Goal: Task Accomplishment & Management: Complete application form

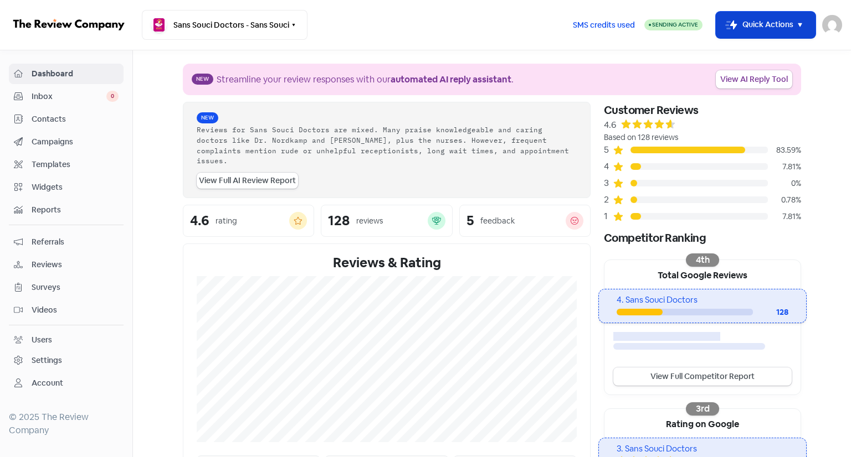
click at [783, 19] on button "Icon For Thunder-move Quick Actions" at bounding box center [765, 25] width 100 height 27
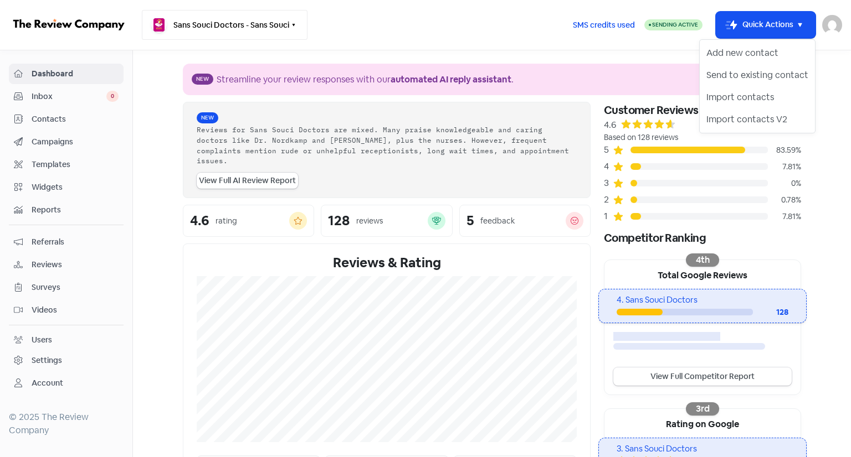
click at [251, 29] on button "Sans Souci Doctors - Sans Souci" at bounding box center [225, 25] width 166 height 30
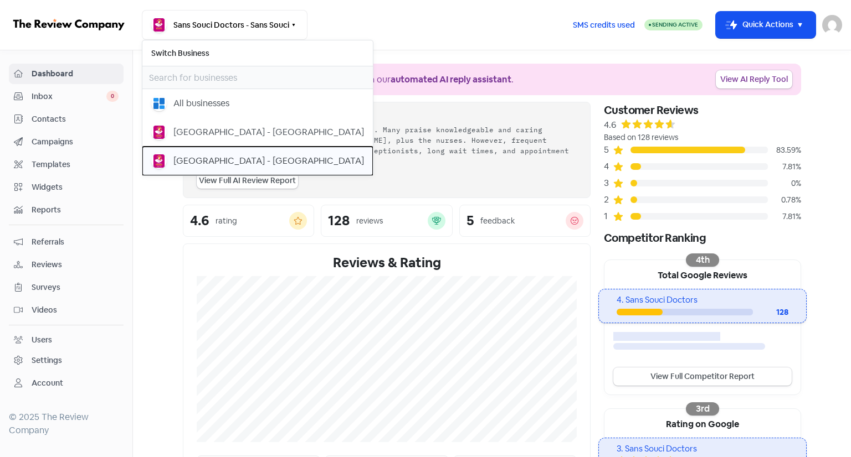
click at [235, 161] on div "[GEOGRAPHIC_DATA] - [GEOGRAPHIC_DATA]" at bounding box center [268, 160] width 190 height 13
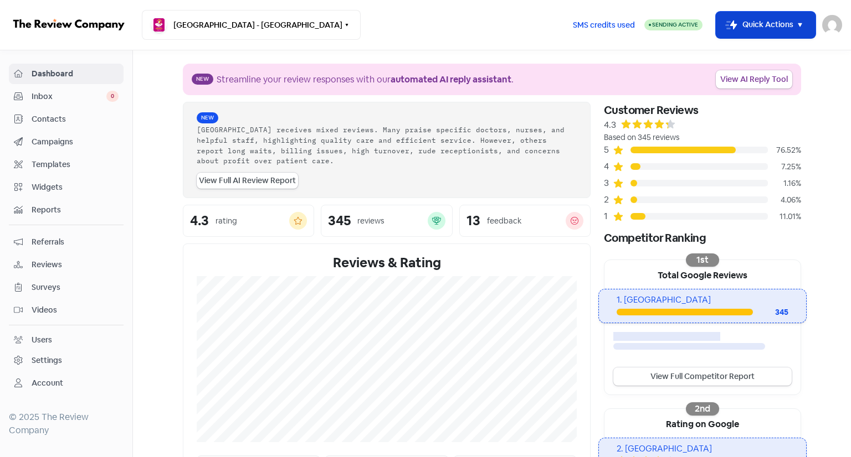
click at [731, 33] on button "Icon For Thunder-move Quick Actions" at bounding box center [765, 25] width 100 height 27
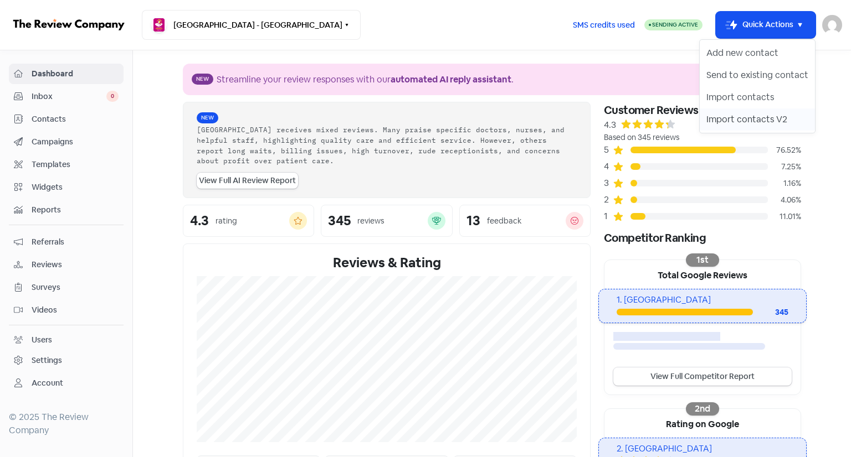
click at [728, 115] on button "Import contacts V2" at bounding box center [756, 120] width 115 height 22
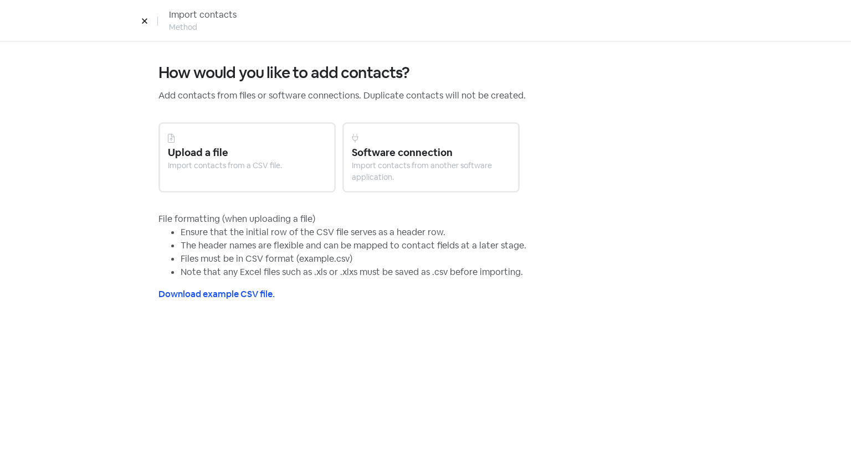
click at [240, 168] on div "Import contacts from a CSV file." at bounding box center [247, 166] width 158 height 12
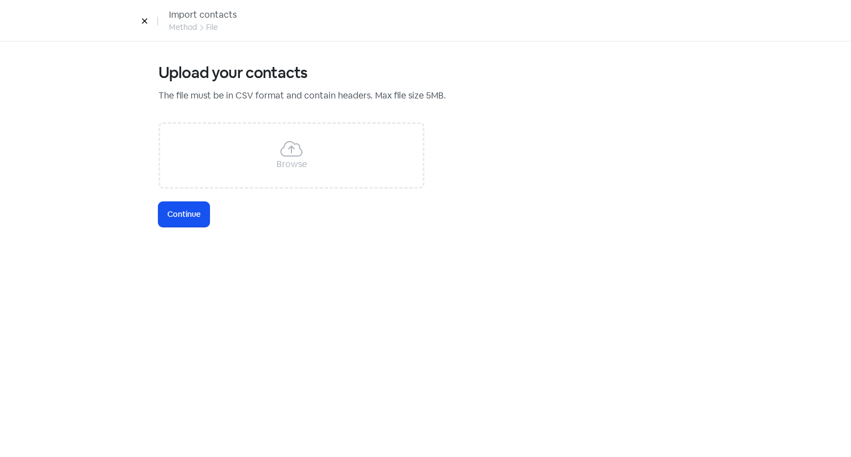
click at [240, 168] on div "Browse" at bounding box center [291, 155] width 266 height 66
click at [202, 212] on button "Icon For Loading Continue" at bounding box center [183, 214] width 51 height 25
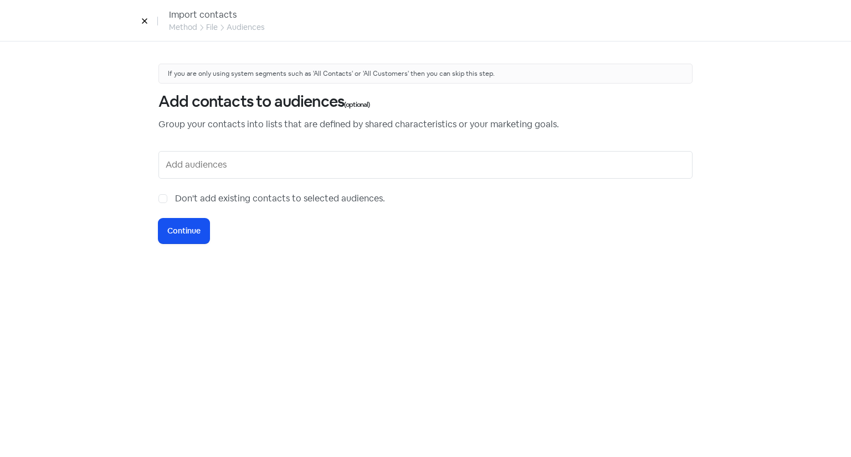
click at [241, 176] on div at bounding box center [425, 165] width 534 height 28
click at [190, 169] on input "text" at bounding box center [427, 165] width 522 height 18
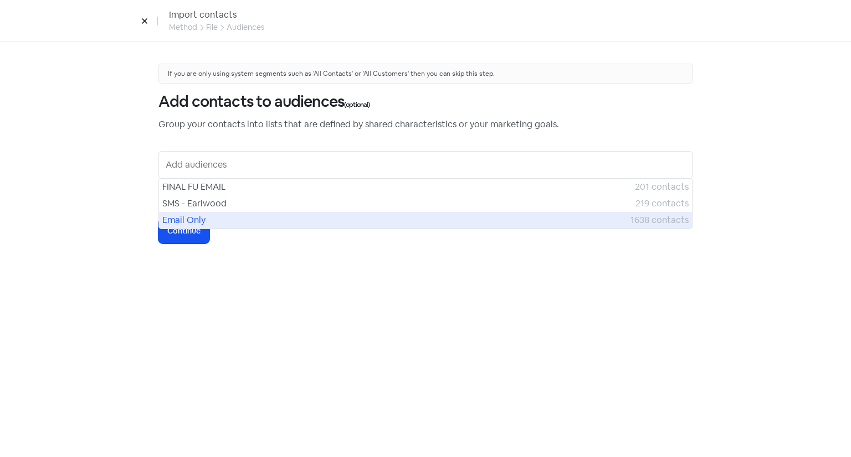
click at [190, 214] on span "Email Only" at bounding box center [396, 220] width 468 height 13
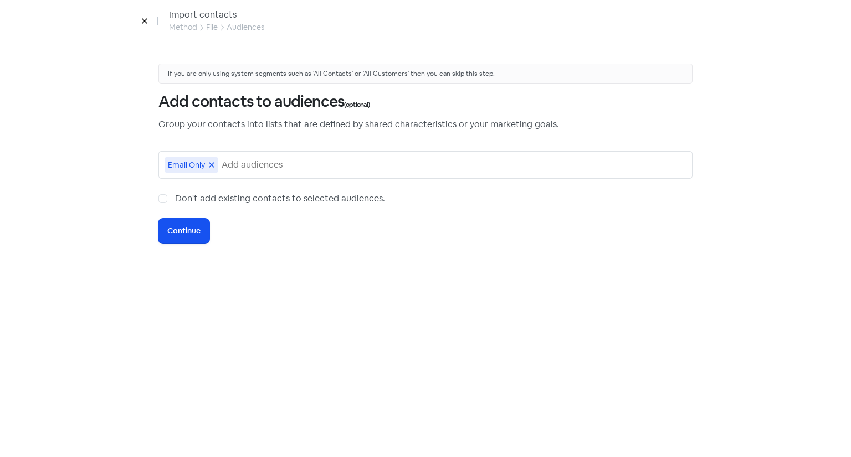
click at [175, 197] on label "Don't add existing contacts to selected audiences." at bounding box center [280, 198] width 210 height 13
click at [175, 197] on input "Don't add existing contacts to selected audiences." at bounding box center [178, 195] width 7 height 7
checkbox input "true"
click at [188, 236] on button "Icon For Loading Continue" at bounding box center [183, 231] width 51 height 25
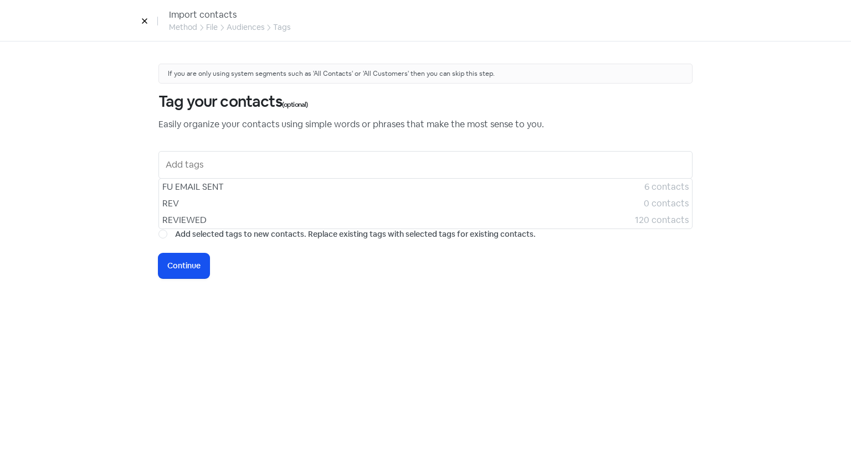
click at [202, 160] on input "text" at bounding box center [427, 165] width 522 height 18
click at [192, 265] on span "Continue" at bounding box center [183, 266] width 33 height 12
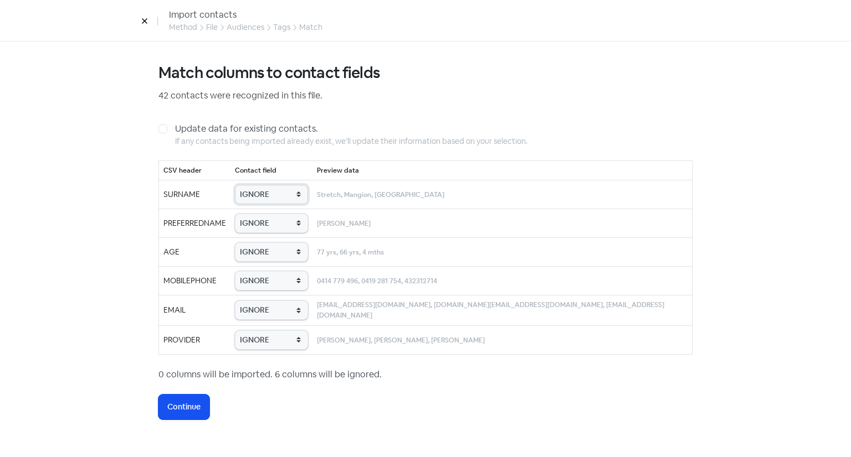
drag, startPoint x: 277, startPoint y: 195, endPoint x: 292, endPoint y: 242, distance: 48.9
click at [292, 242] on tbody "SURNAME IGNORE First name Last name Mobile number Email address Contact status …" at bounding box center [425, 267] width 533 height 174
select select "last_name"
click at [254, 185] on select "IGNORE First name Last name Mobile number Email address Contact status Provider…" at bounding box center [271, 194] width 73 height 19
click at [274, 231] on select "IGNORE First name Last name Mobile number Email address Contact status Provider…" at bounding box center [271, 223] width 73 height 19
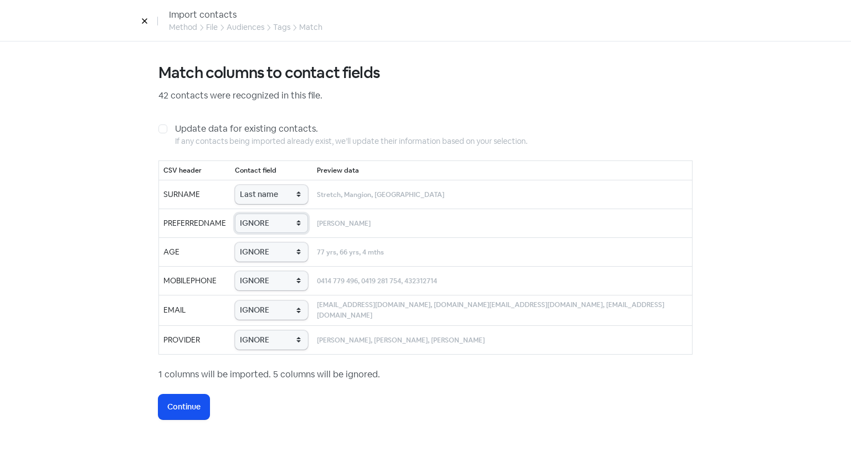
select select "first_name"
click at [254, 214] on select "IGNORE First name Last name Mobile number Email address Contact status Provider…" at bounding box center [271, 223] width 73 height 19
click at [285, 257] on select "IGNORE First name Last name Mobile number Email address Contact status Provider…" at bounding box center [271, 252] width 73 height 19
click at [282, 280] on select "IGNORE First name Last name Mobile number Email address Contact status Provider…" at bounding box center [271, 280] width 73 height 19
select select "phone"
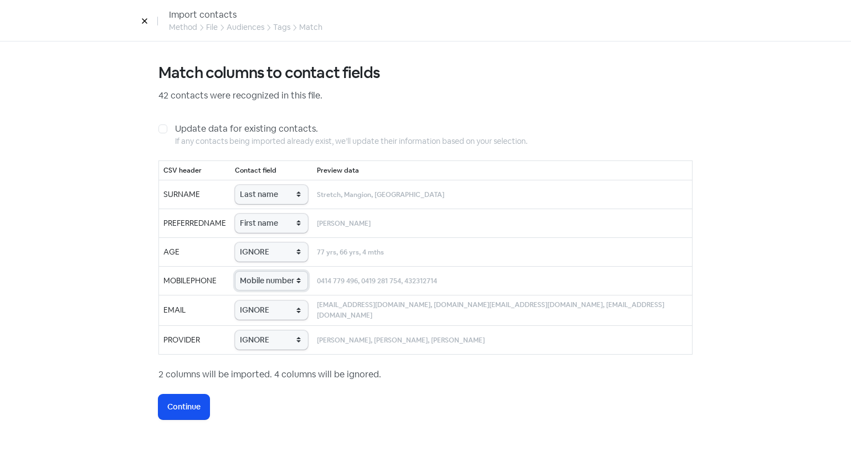
click at [254, 271] on select "IGNORE First name Last name Mobile number Email address Contact status Provider…" at bounding box center [271, 280] width 73 height 19
click at [298, 251] on select "IGNORE First name Last name Mobile number Email address Contact status Provider…" at bounding box center [271, 252] width 73 height 19
select select "age"
click at [254, 243] on select "IGNORE First name Last name Mobile number Email address Contact status Provider…" at bounding box center [271, 252] width 73 height 19
click at [281, 312] on select "IGNORE First name Last name Mobile number Email address Contact status Provider…" at bounding box center [271, 310] width 73 height 19
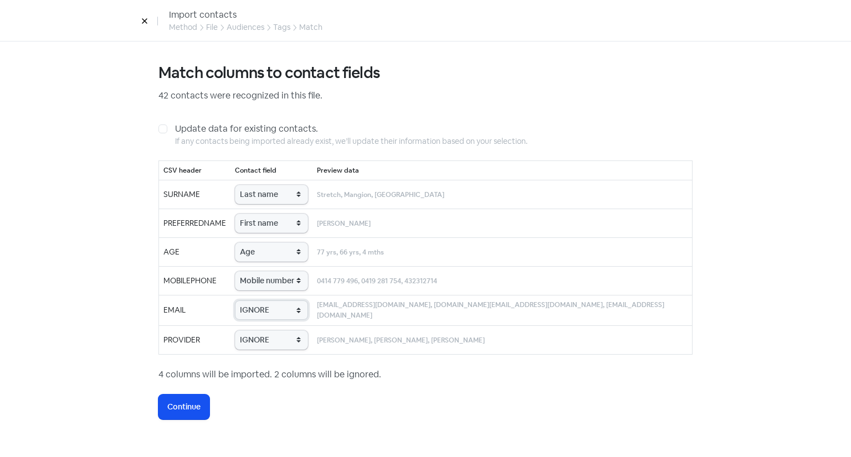
select select "email"
click at [254, 301] on select "IGNORE First name Last name Mobile number Email address Contact status Provider…" at bounding box center [271, 310] width 73 height 19
click at [285, 387] on div "Match columns to contact fields 42 contacts were recognized in this file. Updat…" at bounding box center [425, 242] width 534 height 356
click at [274, 335] on select "IGNORE First name Last name Mobile number Email address Contact status Provider…" at bounding box center [271, 340] width 73 height 19
select select "provider_name"
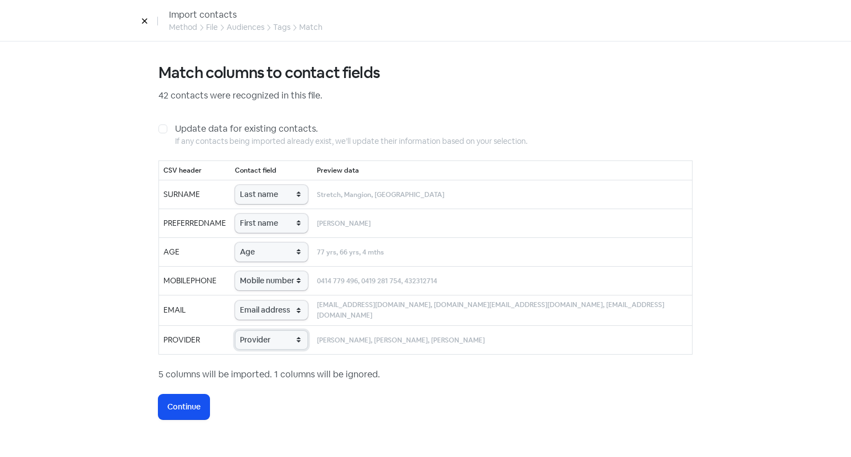
click at [254, 331] on select "IGNORE First name Last name Mobile number Email address Contact status Provider…" at bounding box center [271, 340] width 73 height 19
click at [184, 404] on span "Continue" at bounding box center [183, 407] width 33 height 12
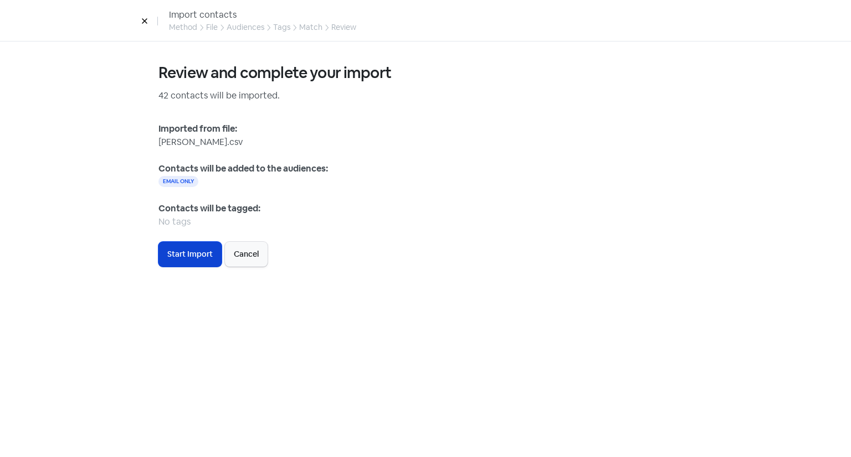
click at [190, 259] on span "Start Import" at bounding box center [189, 255] width 45 height 12
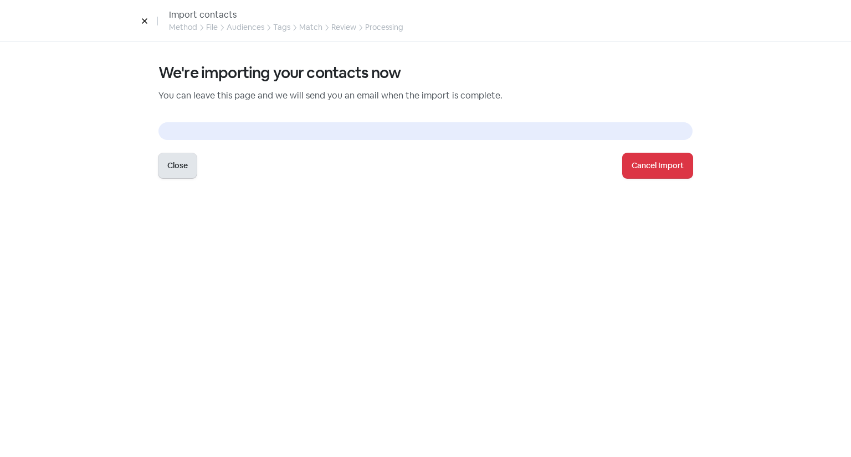
click at [190, 174] on button "Close" at bounding box center [177, 165] width 38 height 25
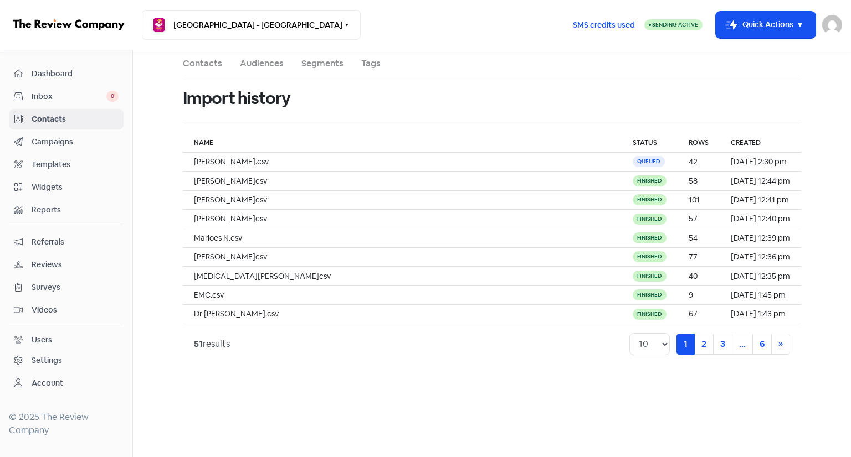
click at [73, 120] on span "Contacts" at bounding box center [75, 120] width 87 height 12
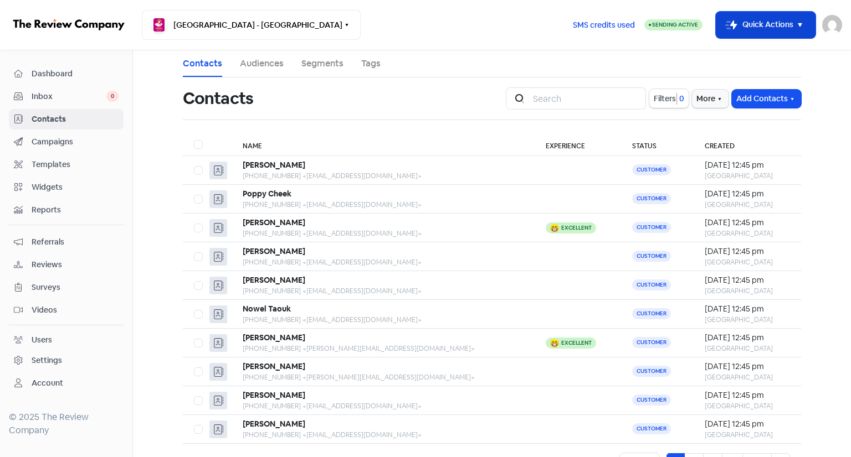
click at [749, 25] on button "Icon For Thunder-move Quick Actions" at bounding box center [765, 25] width 100 height 27
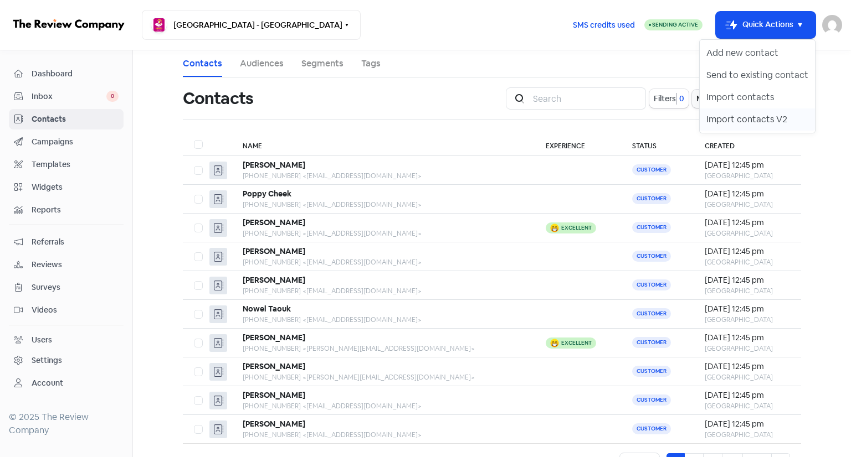
click at [723, 124] on button "Import contacts V2" at bounding box center [756, 120] width 115 height 22
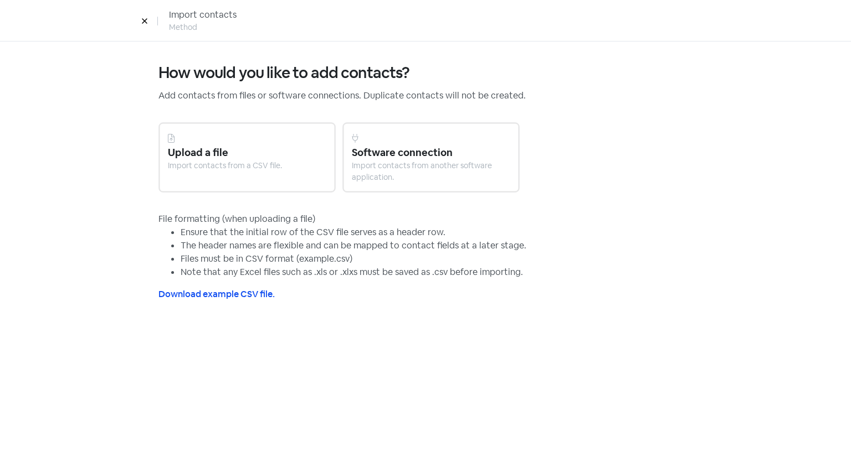
click at [238, 150] on div "Upload a file" at bounding box center [247, 152] width 158 height 15
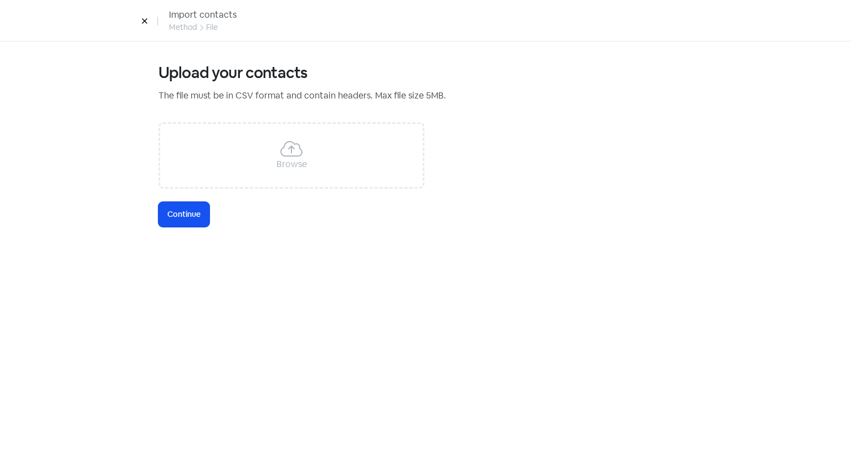
click at [238, 150] on div "Browse" at bounding box center [291, 155] width 266 height 66
click at [197, 209] on span "Continue" at bounding box center [183, 215] width 33 height 12
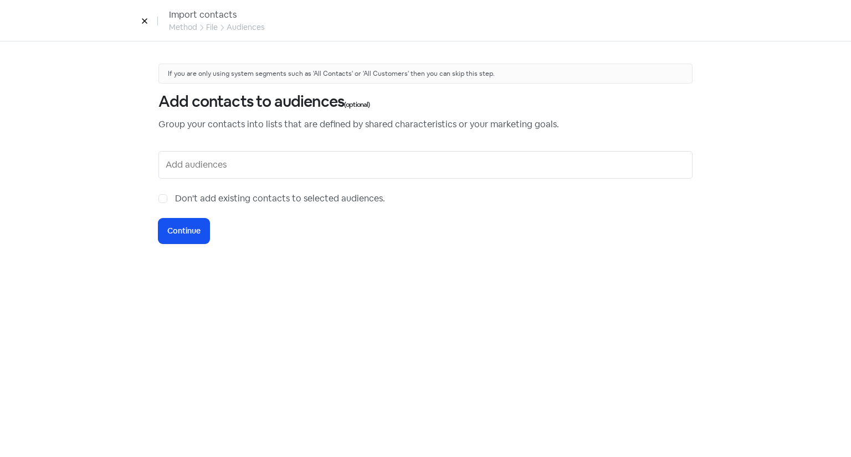
click at [215, 153] on div at bounding box center [425, 165] width 534 height 28
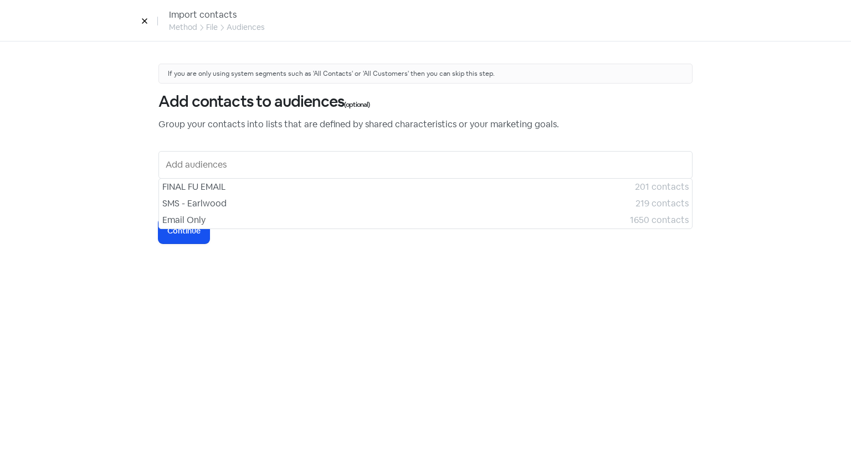
click at [213, 158] on input "text" at bounding box center [427, 165] width 522 height 18
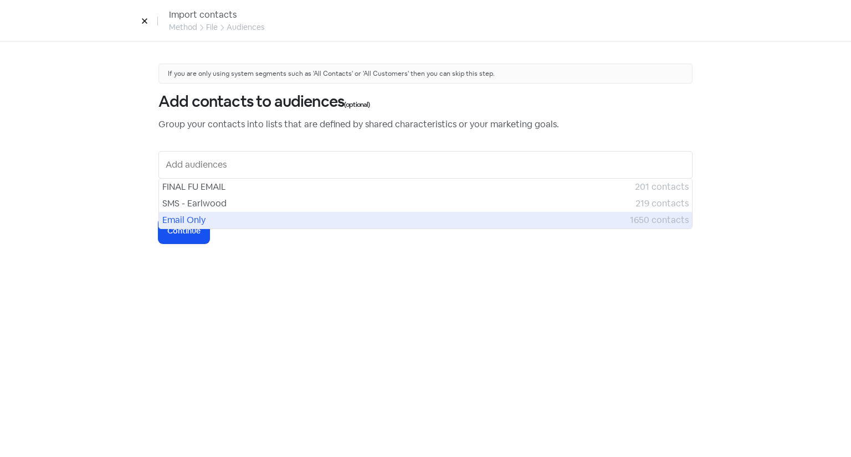
click at [203, 217] on span "Email Only" at bounding box center [395, 220] width 467 height 13
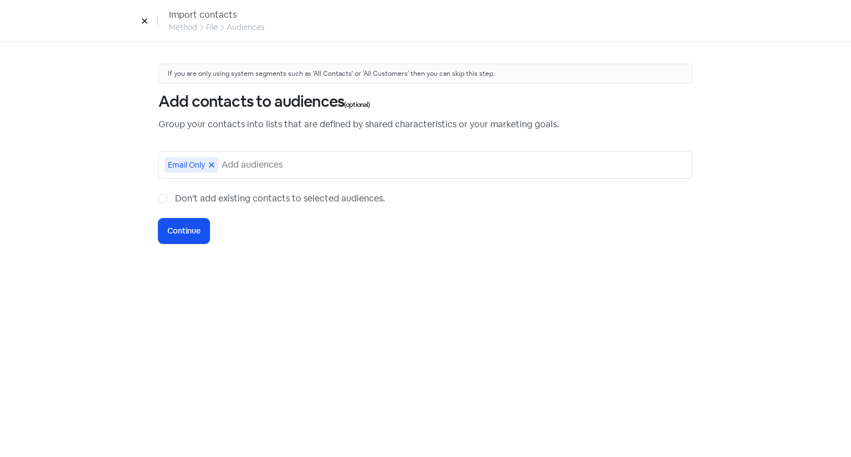
click at [175, 197] on label "Don't add existing contacts to selected audiences." at bounding box center [280, 198] width 210 height 13
click at [175, 197] on input "Don't add existing contacts to selected audiences." at bounding box center [178, 195] width 7 height 7
checkbox input "true"
click at [193, 231] on span "Continue" at bounding box center [183, 231] width 33 height 12
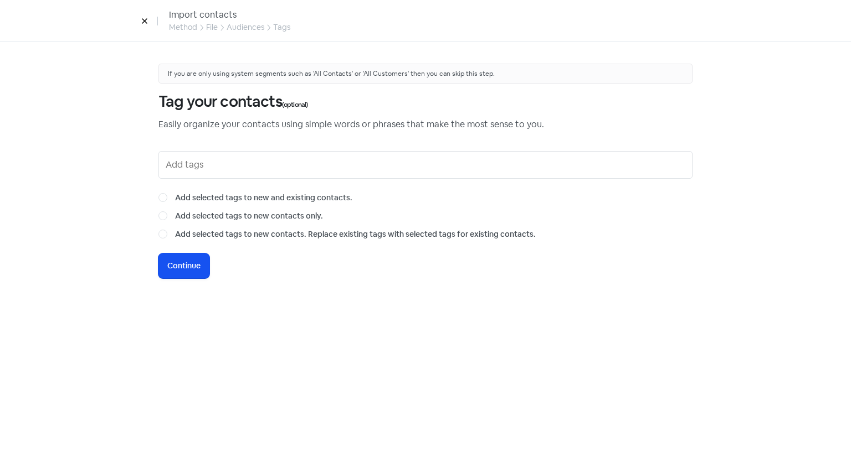
click at [238, 160] on input "text" at bounding box center [427, 165] width 522 height 18
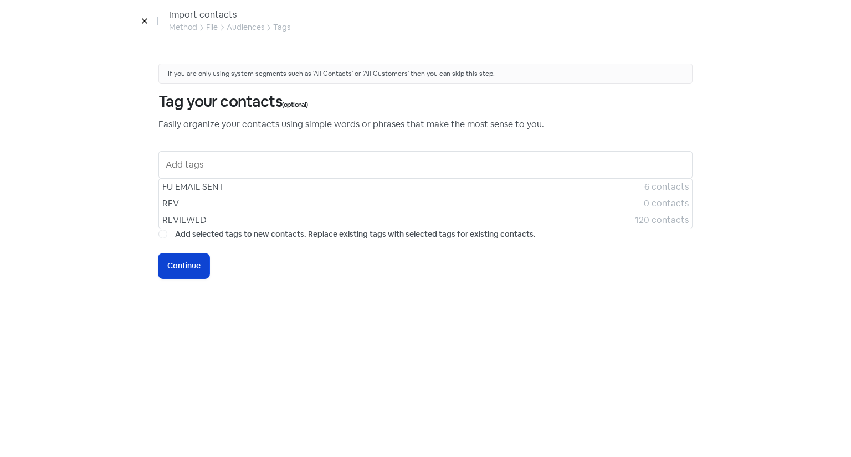
click at [192, 269] on span "Continue" at bounding box center [183, 266] width 33 height 12
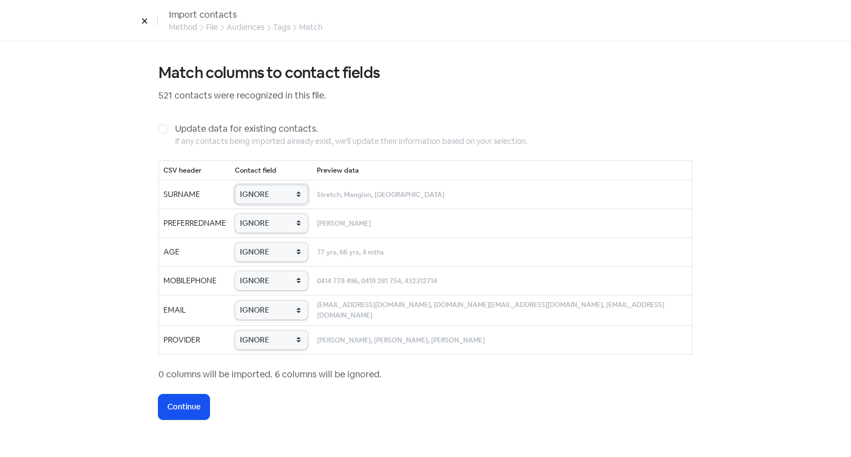
click at [284, 199] on select "IGNORE First name Last name Mobile number Email address Contact status Provider…" at bounding box center [271, 194] width 73 height 19
select select "last_name"
click at [254, 185] on select "IGNORE First name Last name Mobile number Email address Contact status Provider…" at bounding box center [271, 194] width 73 height 19
click at [284, 238] on td "IGNORE First name Last name Mobile number Email address Contact status Provider…" at bounding box center [271, 252] width 82 height 29
click at [289, 231] on select "IGNORE First name Last name Mobile number Email address Contact status Provider…" at bounding box center [271, 223] width 73 height 19
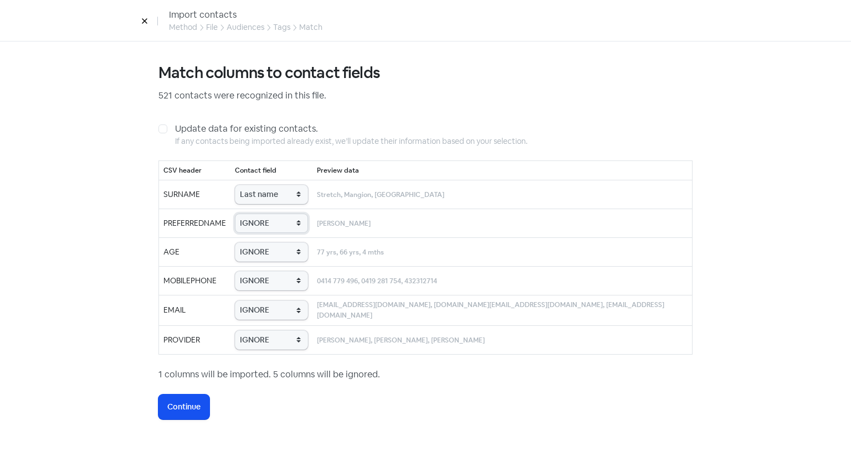
select select "first_name"
click at [254, 214] on select "IGNORE First name Last name Mobile number Email address Contact status Provider…" at bounding box center [271, 223] width 73 height 19
click at [287, 259] on select "IGNORE First name Last name Mobile number Email address Contact status Provider…" at bounding box center [271, 252] width 73 height 19
select select "age"
click at [254, 243] on select "IGNORE First name Last name Mobile number Email address Contact status Provider…" at bounding box center [271, 252] width 73 height 19
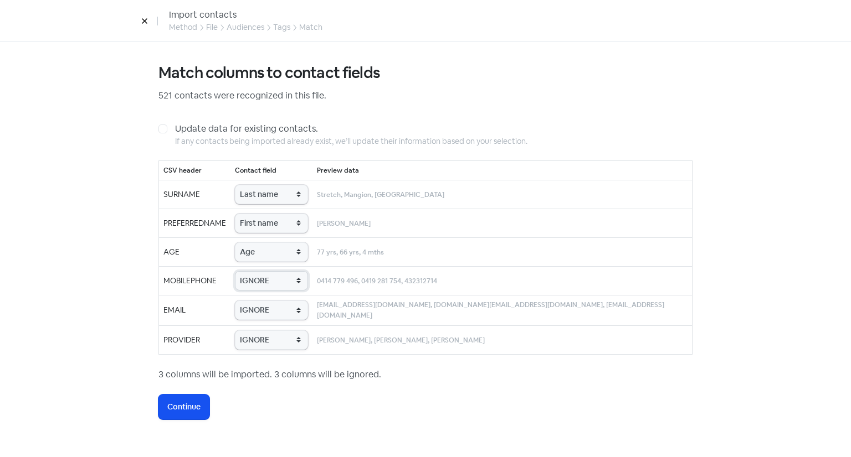
click at [279, 285] on select "IGNORE First name Last name Mobile number Email address Contact status Provider…" at bounding box center [271, 280] width 73 height 19
select select "phone"
click at [254, 271] on select "IGNORE First name Last name Mobile number Email address Contact status Provider…" at bounding box center [271, 280] width 73 height 19
click at [268, 312] on select "IGNORE First name Last name Mobile number Email address Contact status Provider…" at bounding box center [271, 310] width 73 height 19
click at [270, 383] on div "Match columns to contact fields 521 contacts were recognized in this file. Upda…" at bounding box center [425, 242] width 534 height 356
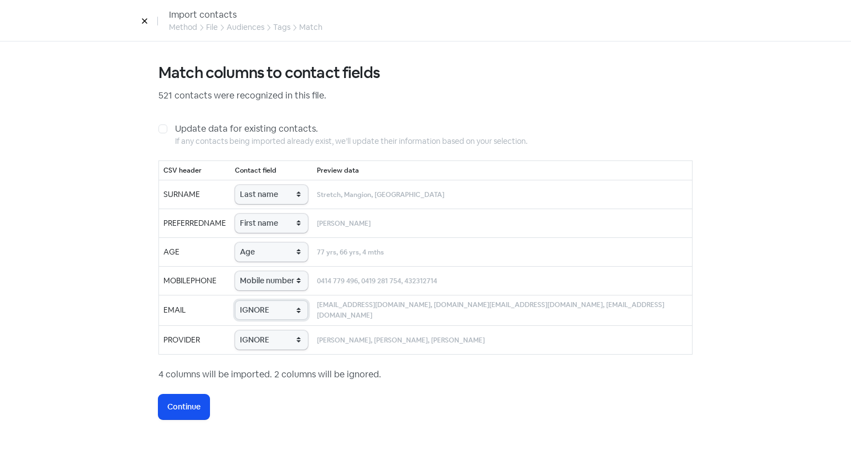
drag, startPoint x: 277, startPoint y: 314, endPoint x: 281, endPoint y: 387, distance: 72.6
click at [281, 387] on div "Match columns to contact fields 521 contacts were recognized in this file. Upda…" at bounding box center [425, 242] width 534 height 356
select select "email"
click at [254, 301] on select "IGNORE First name Last name Mobile number Email address Contact status Provider…" at bounding box center [271, 310] width 73 height 19
click at [274, 340] on select "IGNORE First name Last name Mobile number Email address Contact status Provider…" at bounding box center [271, 340] width 73 height 19
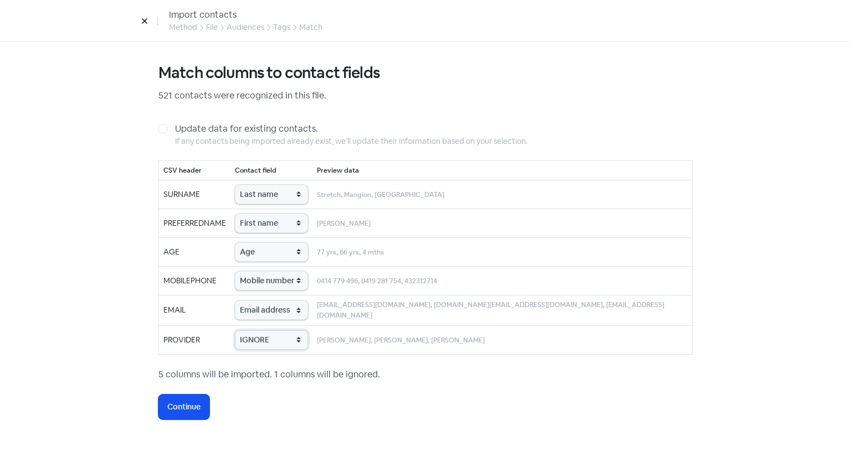
select select "provider_name"
click at [254, 331] on select "IGNORE First name Last name Mobile number Email address Contact status Provider…" at bounding box center [271, 340] width 73 height 19
click at [192, 401] on span "Continue" at bounding box center [183, 407] width 33 height 12
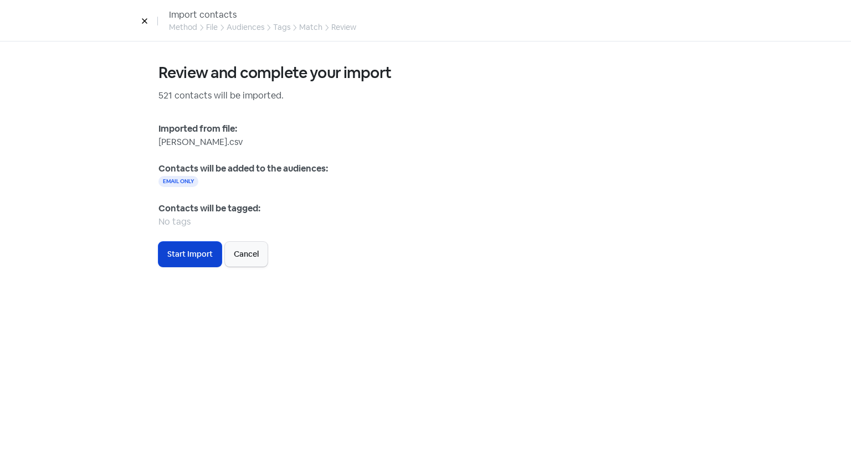
click at [188, 259] on span "Start Import" at bounding box center [189, 255] width 45 height 12
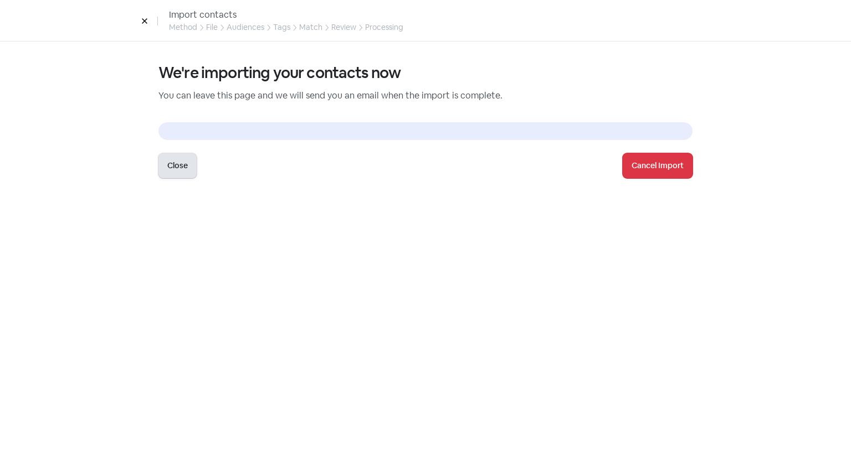
click at [179, 162] on button "Close" at bounding box center [177, 165] width 38 height 25
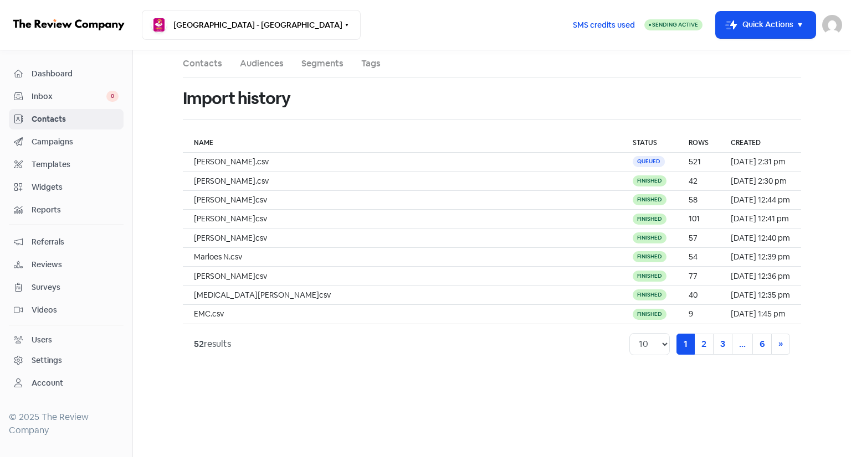
click at [60, 114] on span "Contacts" at bounding box center [75, 120] width 87 height 12
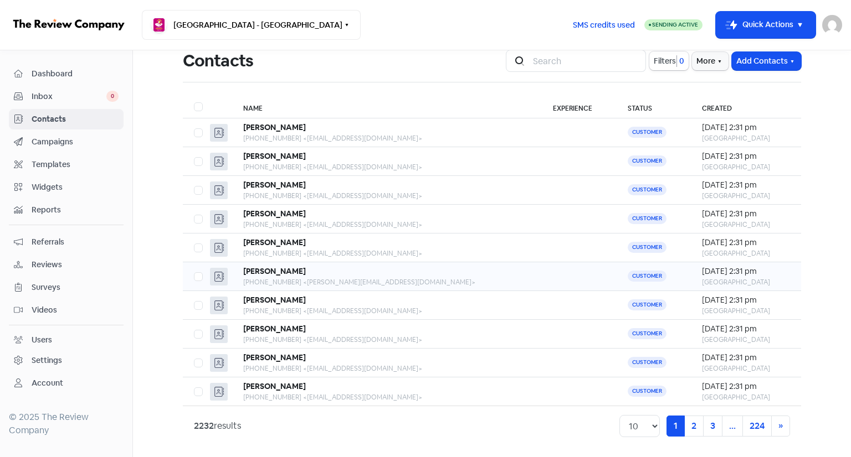
scroll to position [37, 0]
click at [45, 145] on span "Campaigns" at bounding box center [75, 142] width 87 height 12
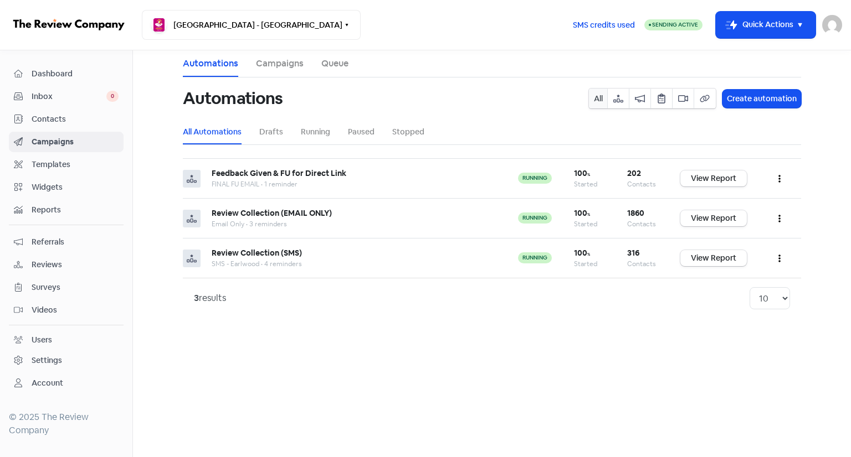
click at [70, 159] on span "Templates" at bounding box center [75, 165] width 87 height 12
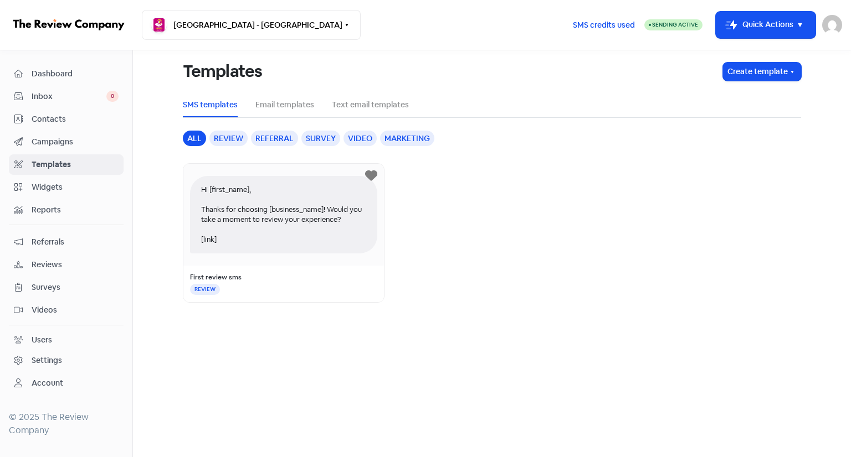
click at [65, 189] on span "Widgets" at bounding box center [75, 188] width 87 height 12
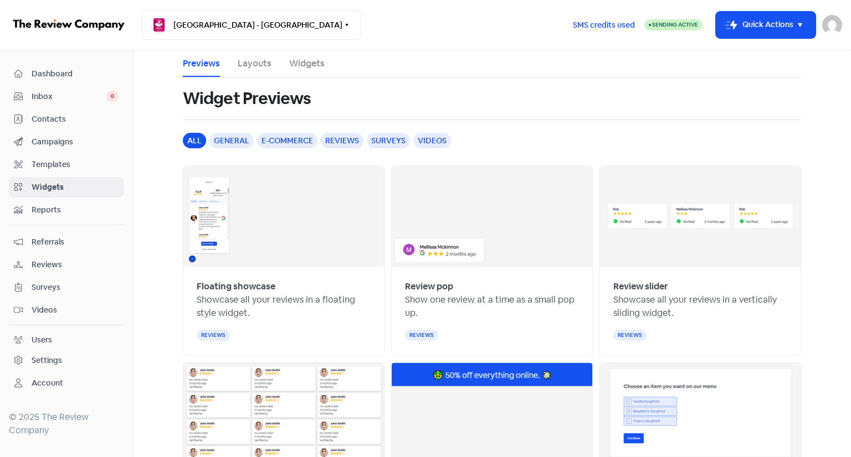
click at [64, 204] on span "Reports" at bounding box center [75, 210] width 87 height 12
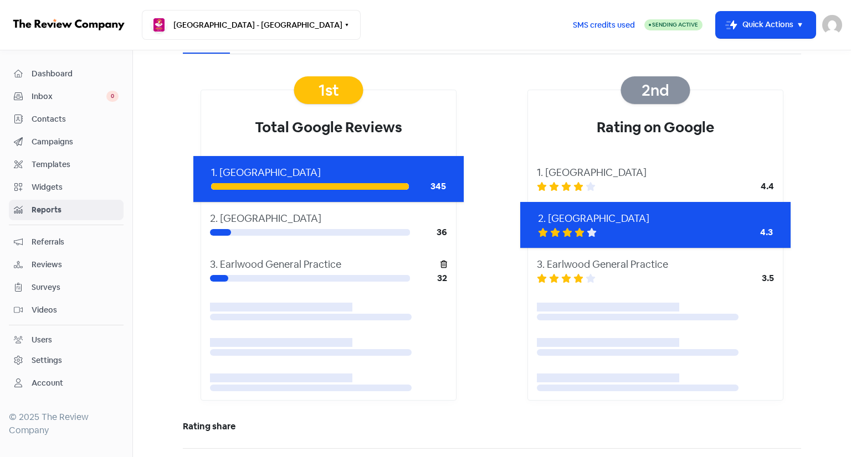
scroll to position [90, 0]
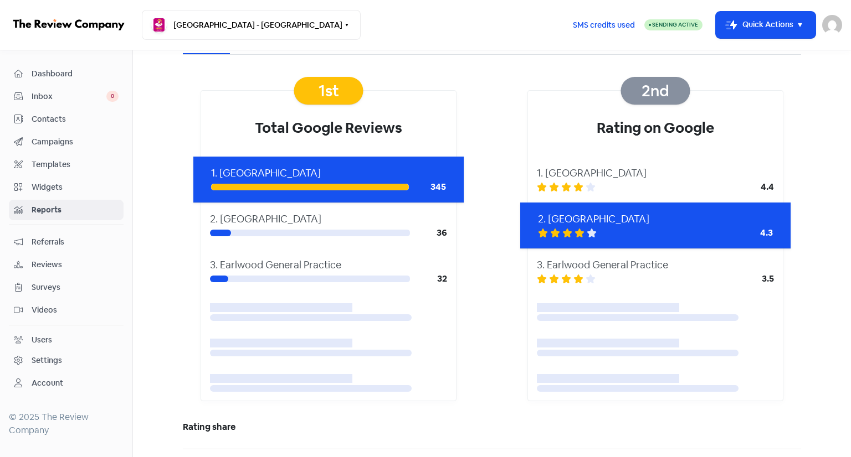
click at [86, 68] on div "Dashboard" at bounding box center [66, 74] width 105 height 13
